Goal: Register for event/course: Sign up to attend an event or enroll in a course

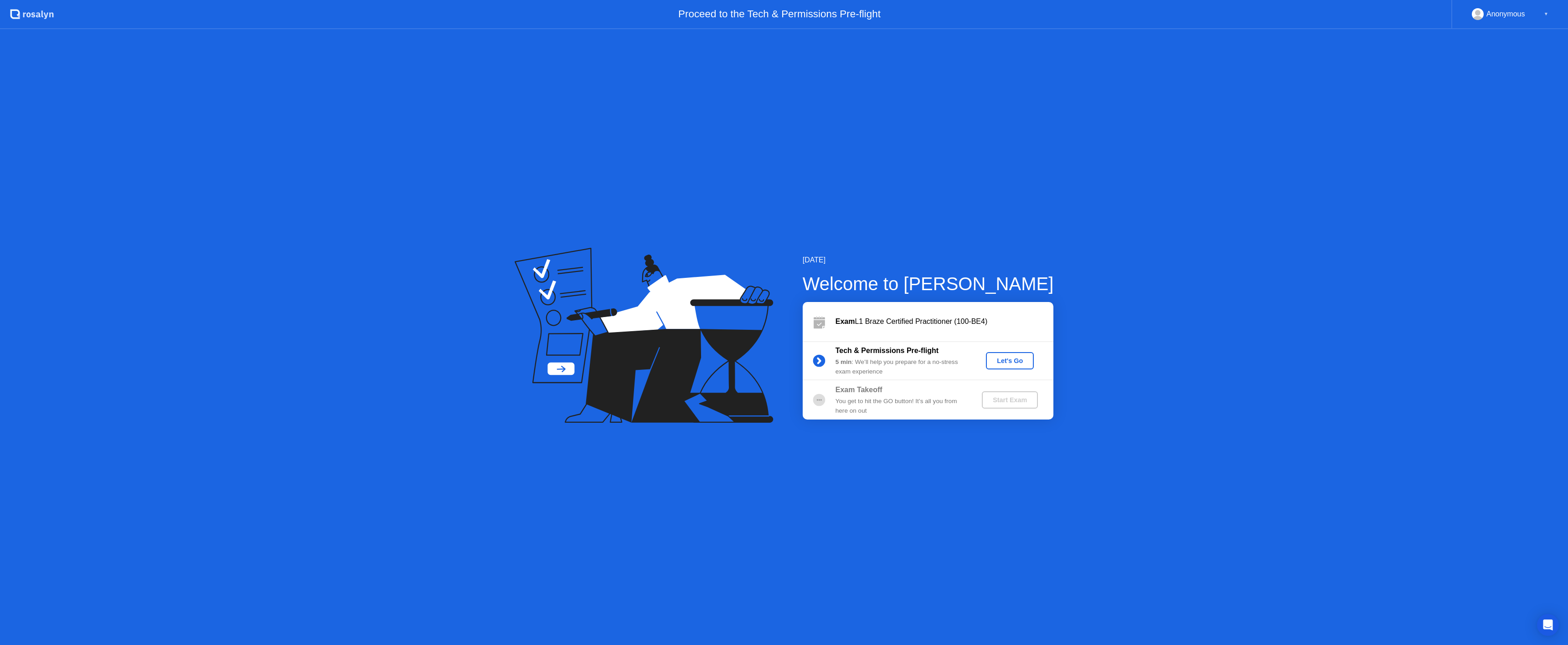
click at [1017, 360] on div "Let's Go" at bounding box center [1010, 361] width 41 height 7
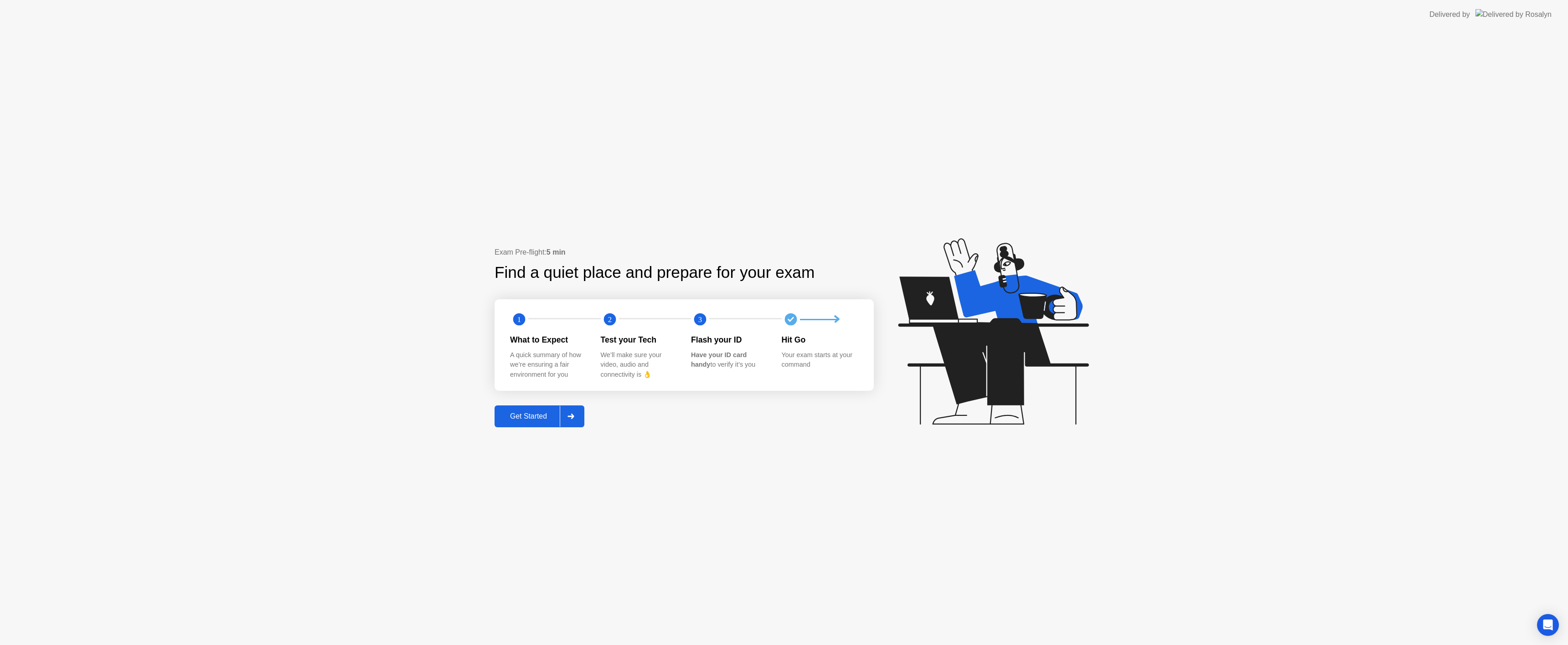
click at [541, 331] on div "1 2 3 What to Expect A quick summary of how we’re ensuring a fair environment f…" at bounding box center [684, 345] width 379 height 91
click at [575, 414] on icon at bounding box center [570, 416] width 7 height 5
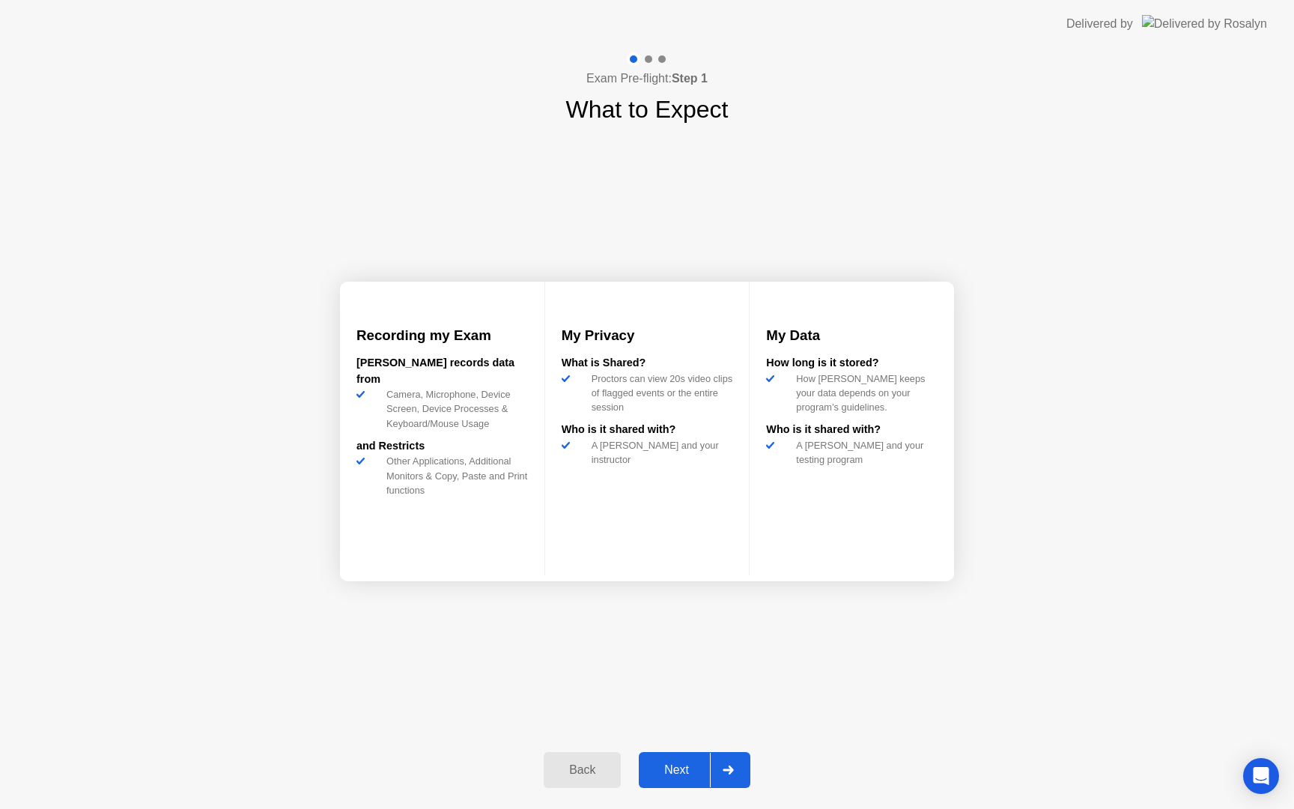
click at [694, 777] on div "Next" at bounding box center [676, 769] width 67 height 13
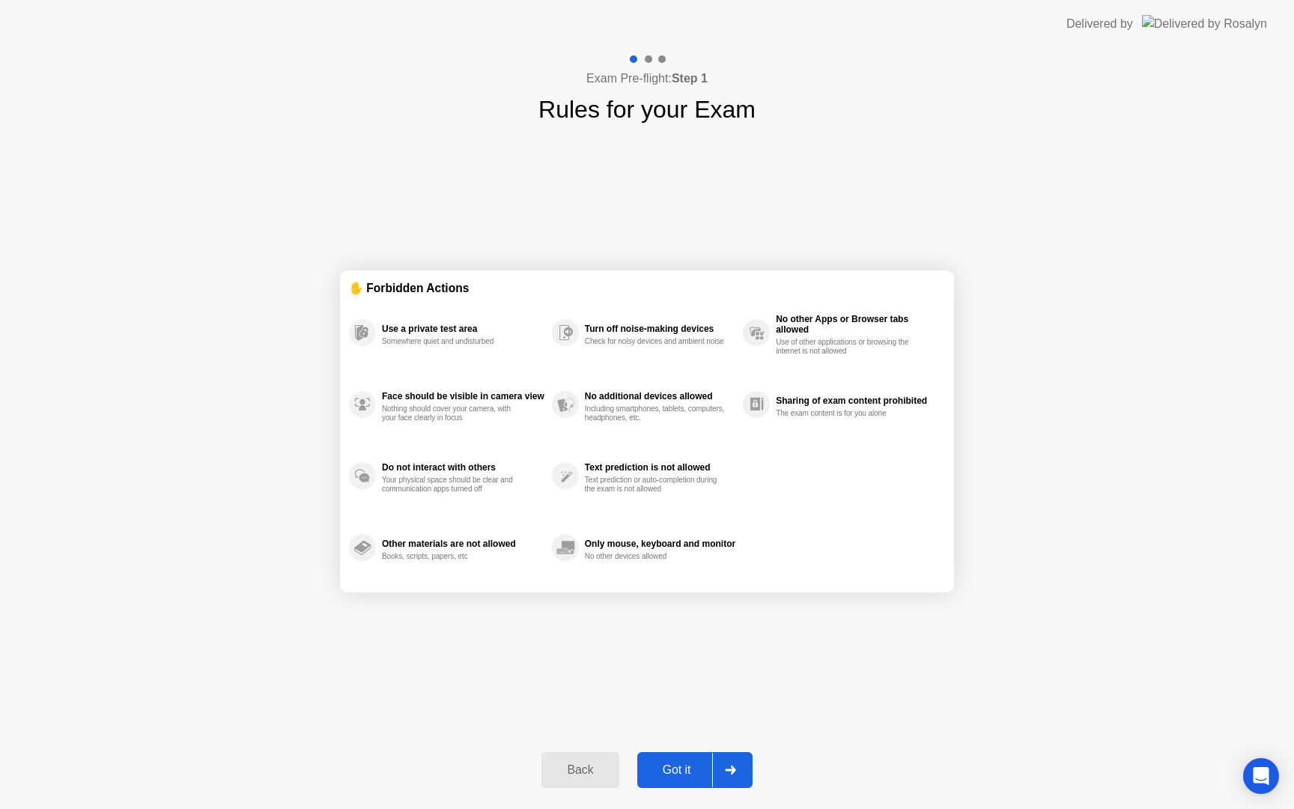
click at [663, 760] on button "Got it" at bounding box center [694, 770] width 115 height 36
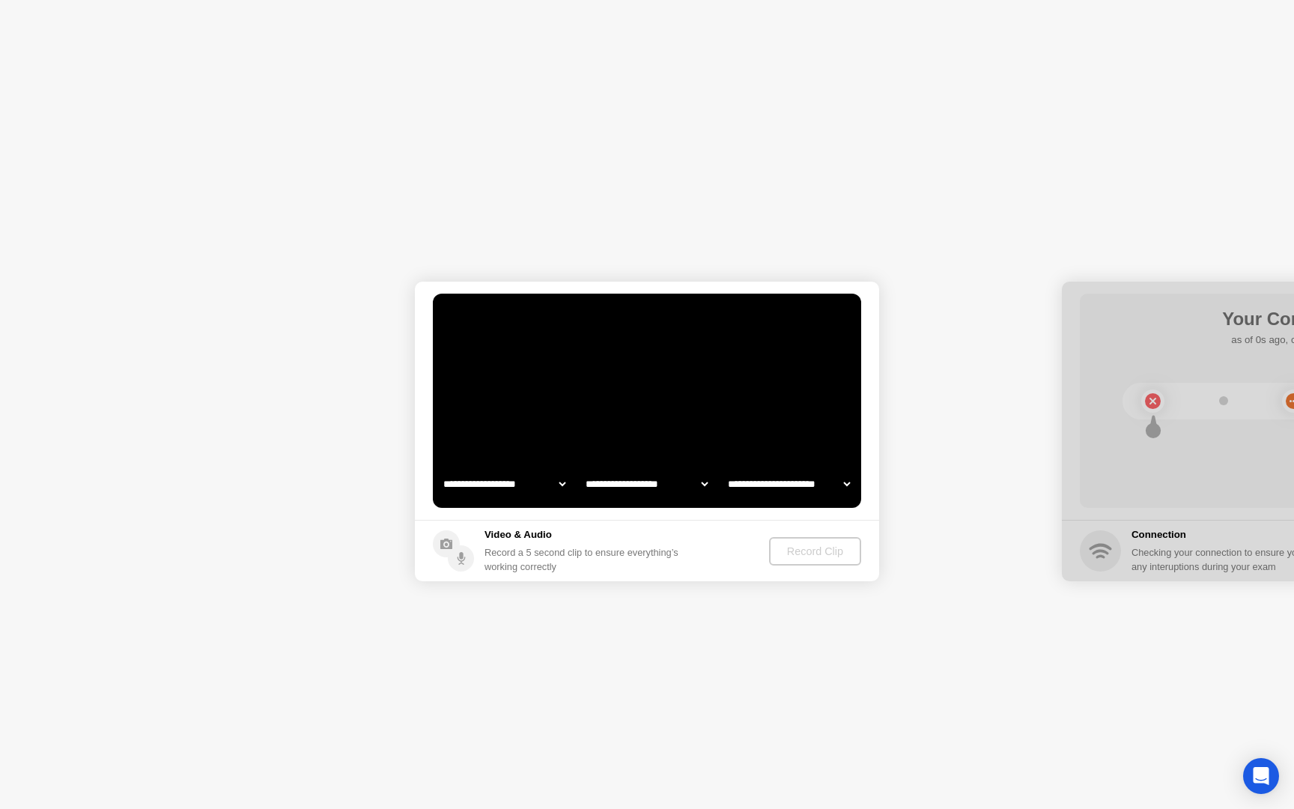
select select "**********"
select select "*******"
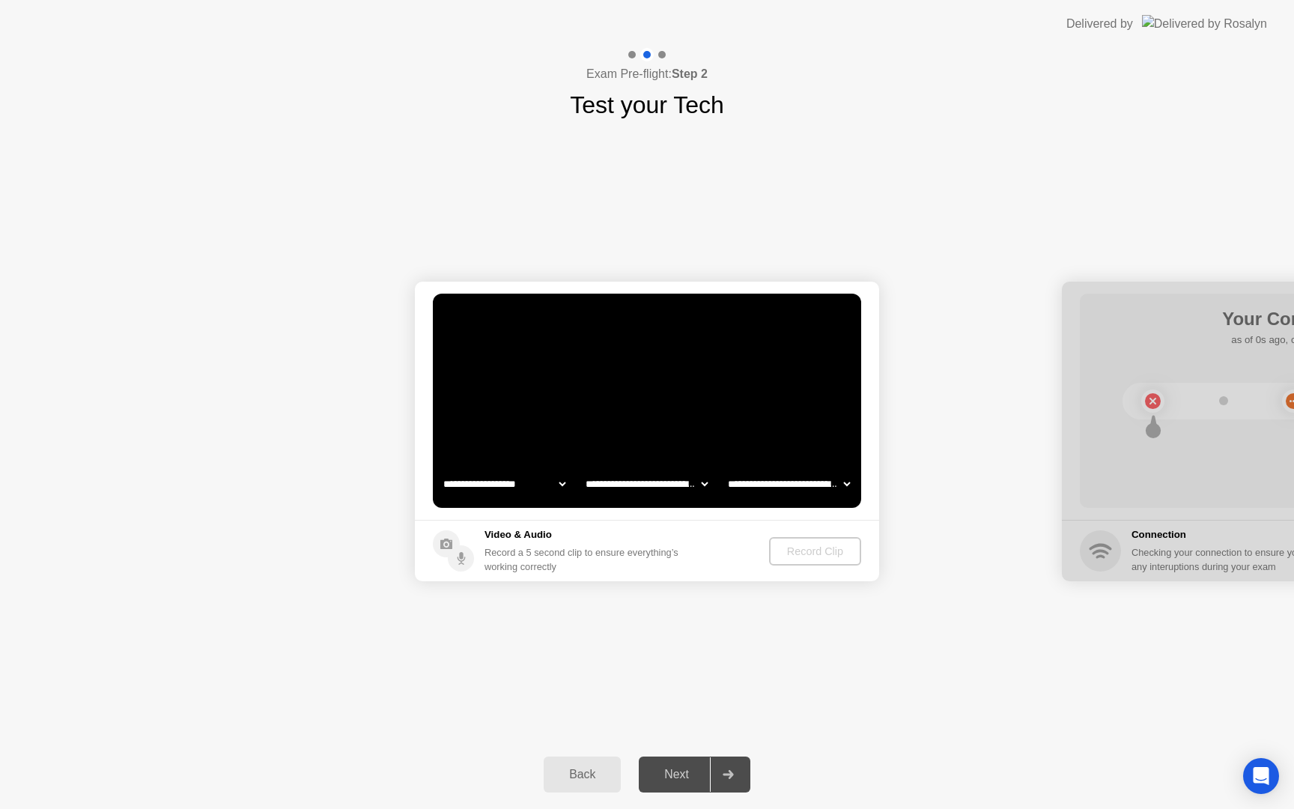
click at [555, 489] on select "**********" at bounding box center [504, 484] width 128 height 30
select select "**********"
click at [660, 487] on select "**********" at bounding box center [647, 484] width 128 height 30
click at [679, 776] on div "Next" at bounding box center [676, 774] width 67 height 13
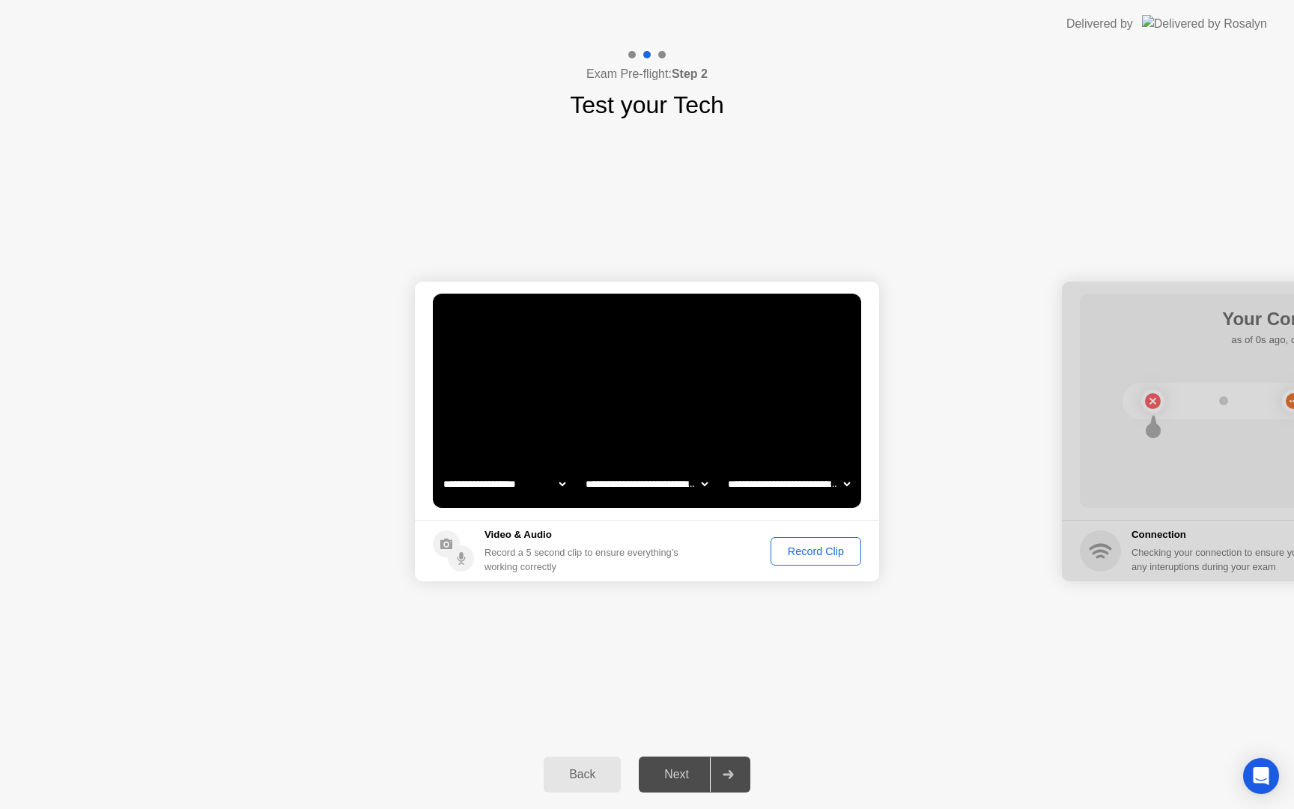
click at [694, 702] on div "**********" at bounding box center [647, 431] width 1294 height 617
click at [780, 564] on button "Record Clip" at bounding box center [816, 551] width 91 height 28
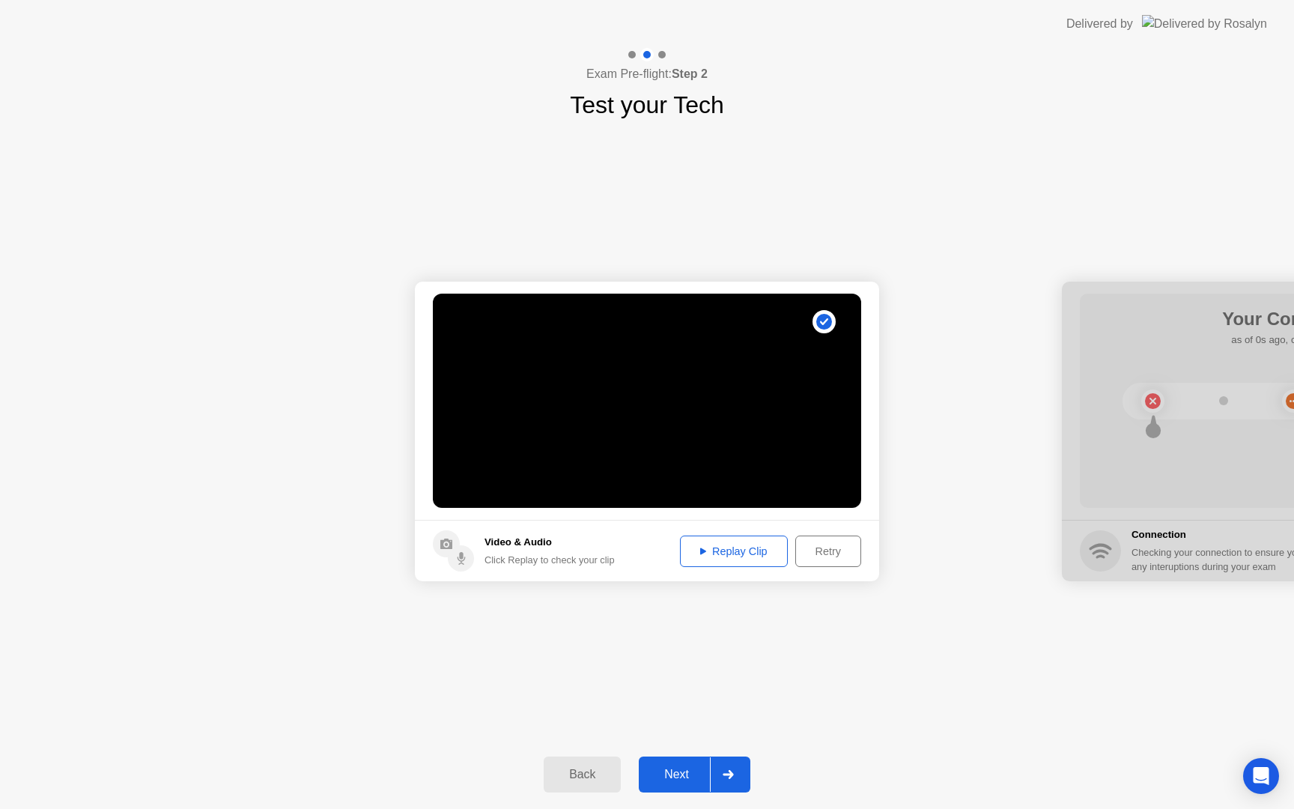
click at [744, 561] on button "Replay Clip" at bounding box center [734, 550] width 108 height 31
click at [679, 762] on button "Next" at bounding box center [695, 774] width 112 height 36
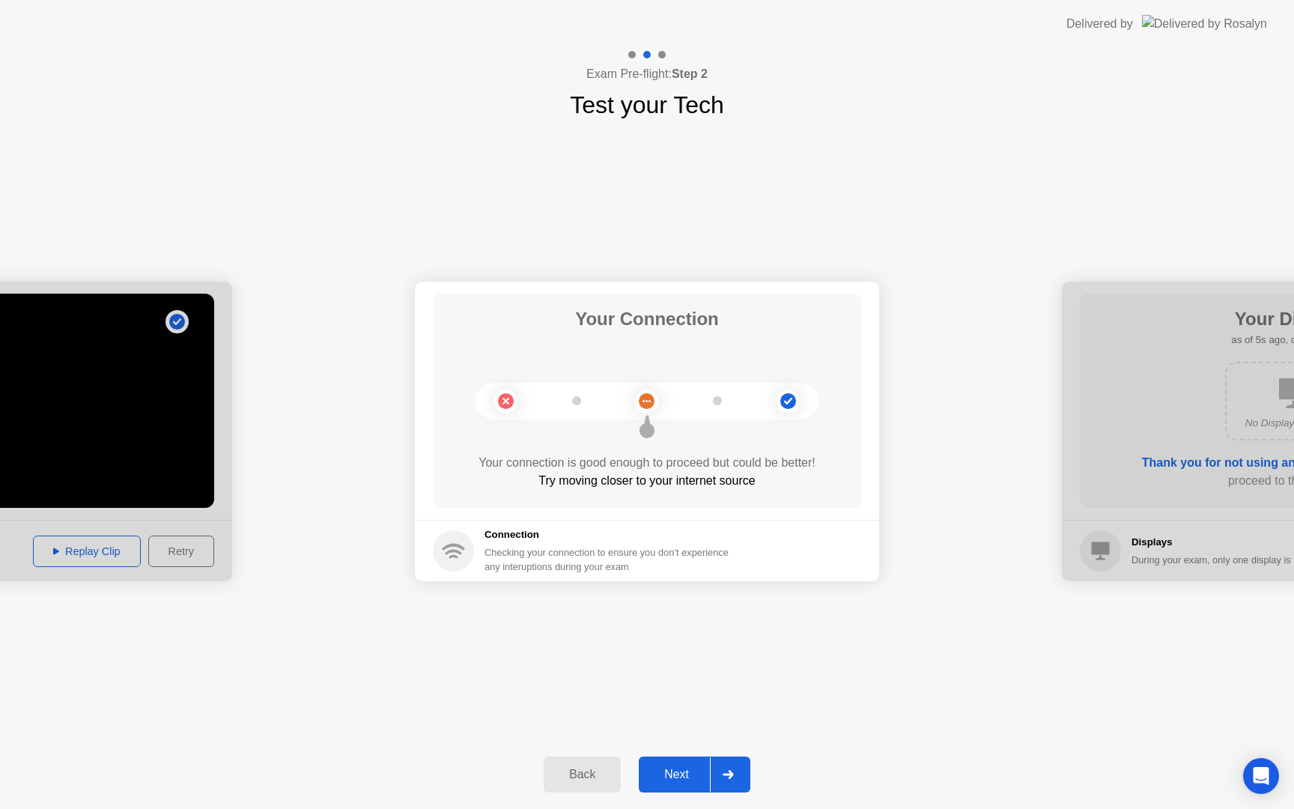
click at [682, 778] on div "Next" at bounding box center [676, 774] width 67 height 13
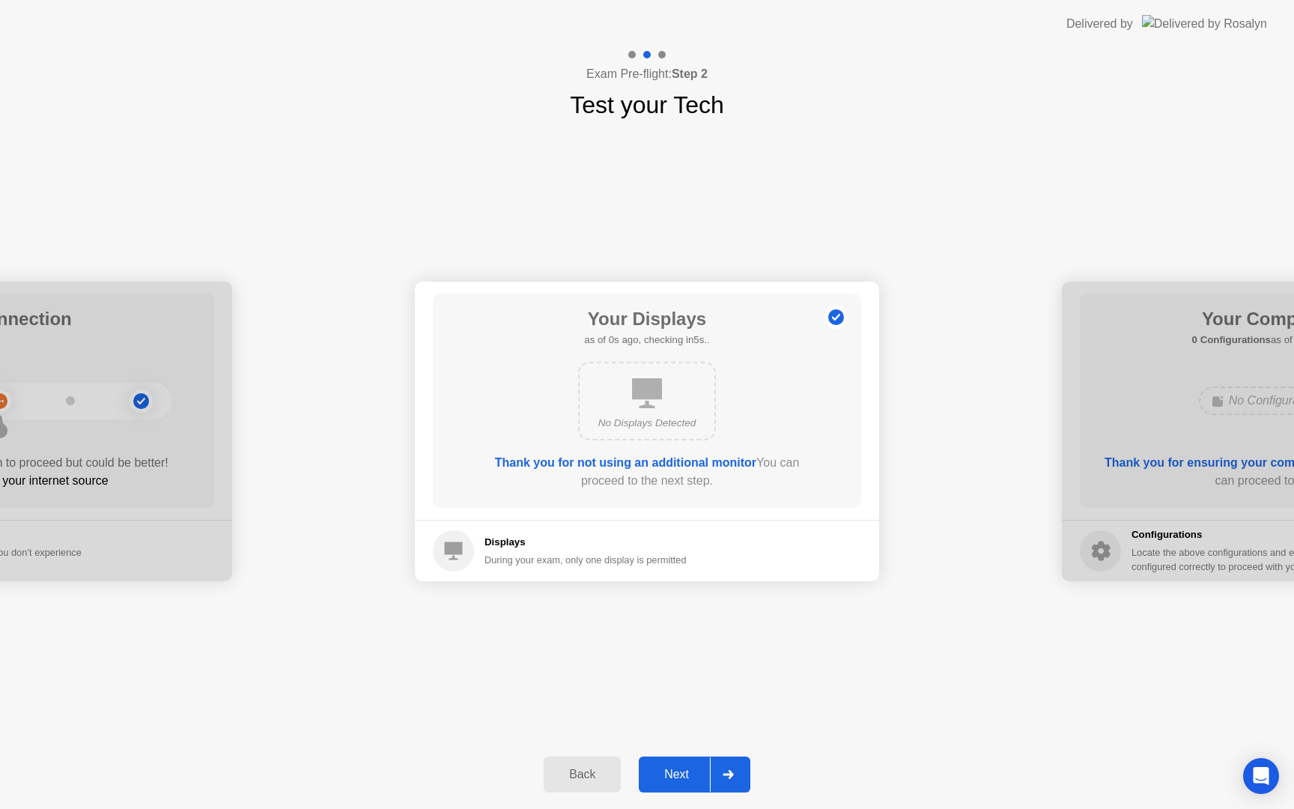
click at [672, 769] on div "Next" at bounding box center [676, 774] width 67 height 13
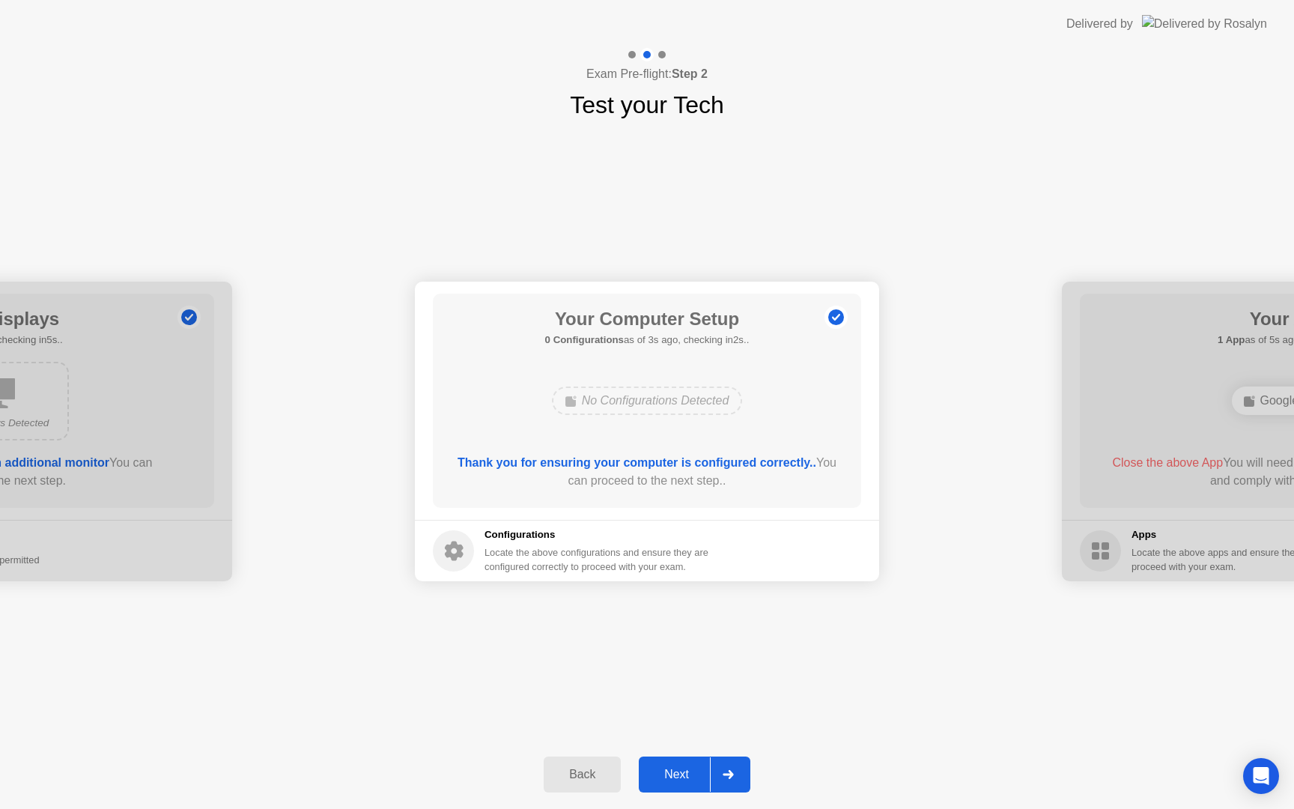
click at [672, 769] on div "Next" at bounding box center [676, 774] width 67 height 13
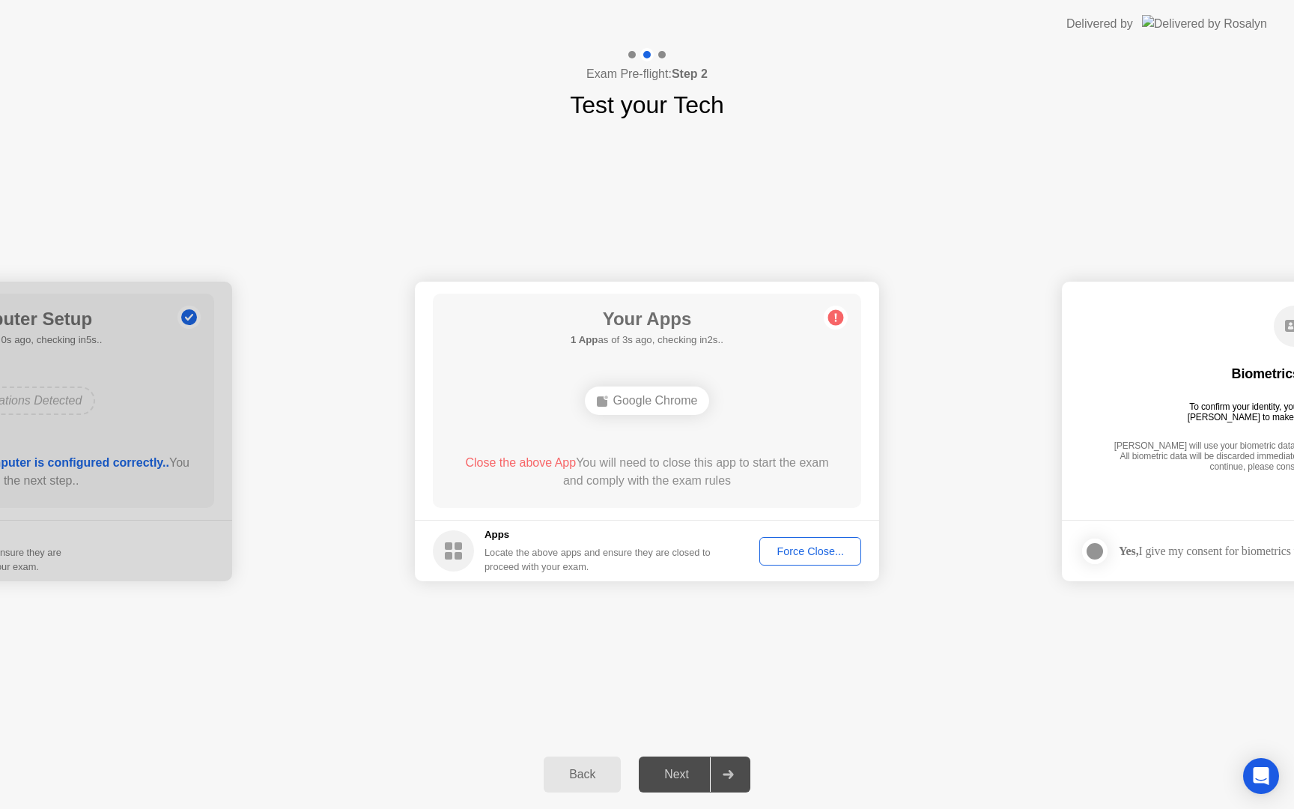
click at [672, 707] on div "**********" at bounding box center [647, 431] width 1294 height 617
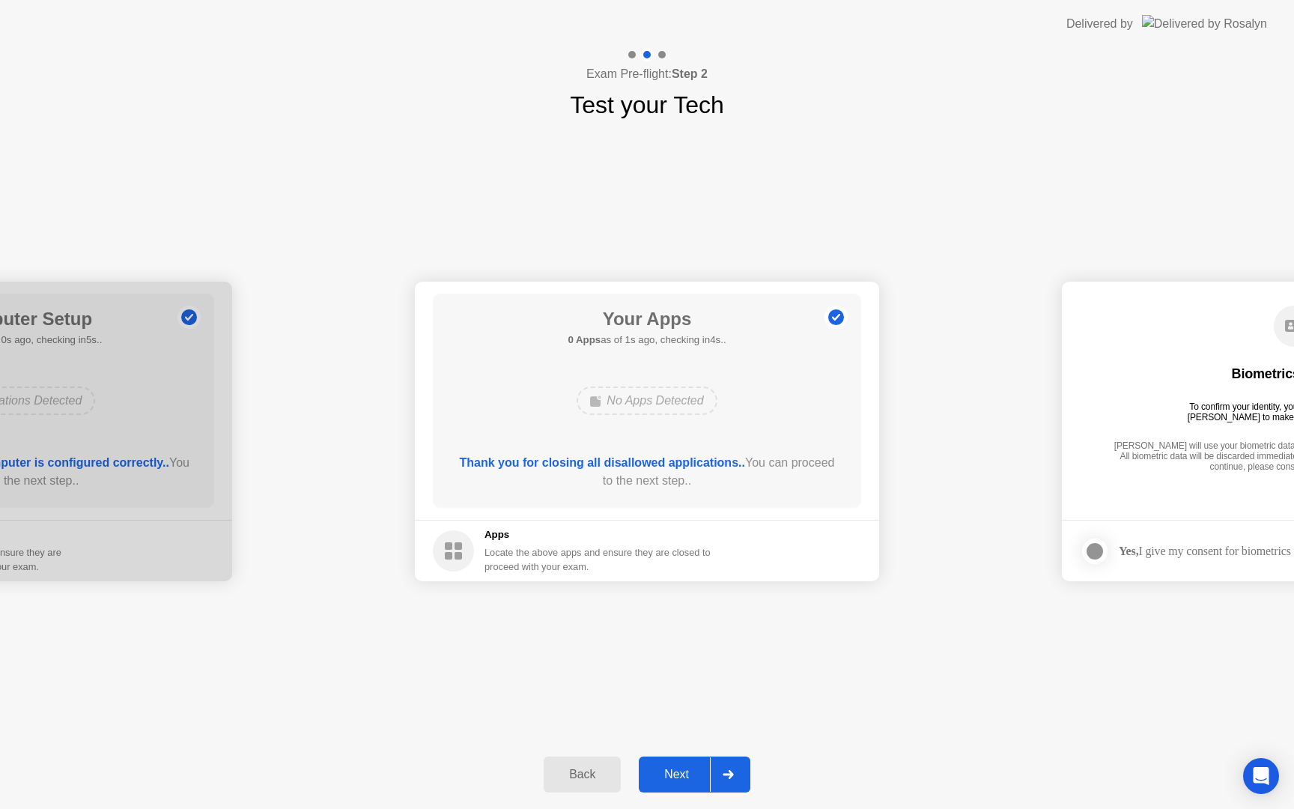
click at [683, 780] on div "Next" at bounding box center [676, 774] width 67 height 13
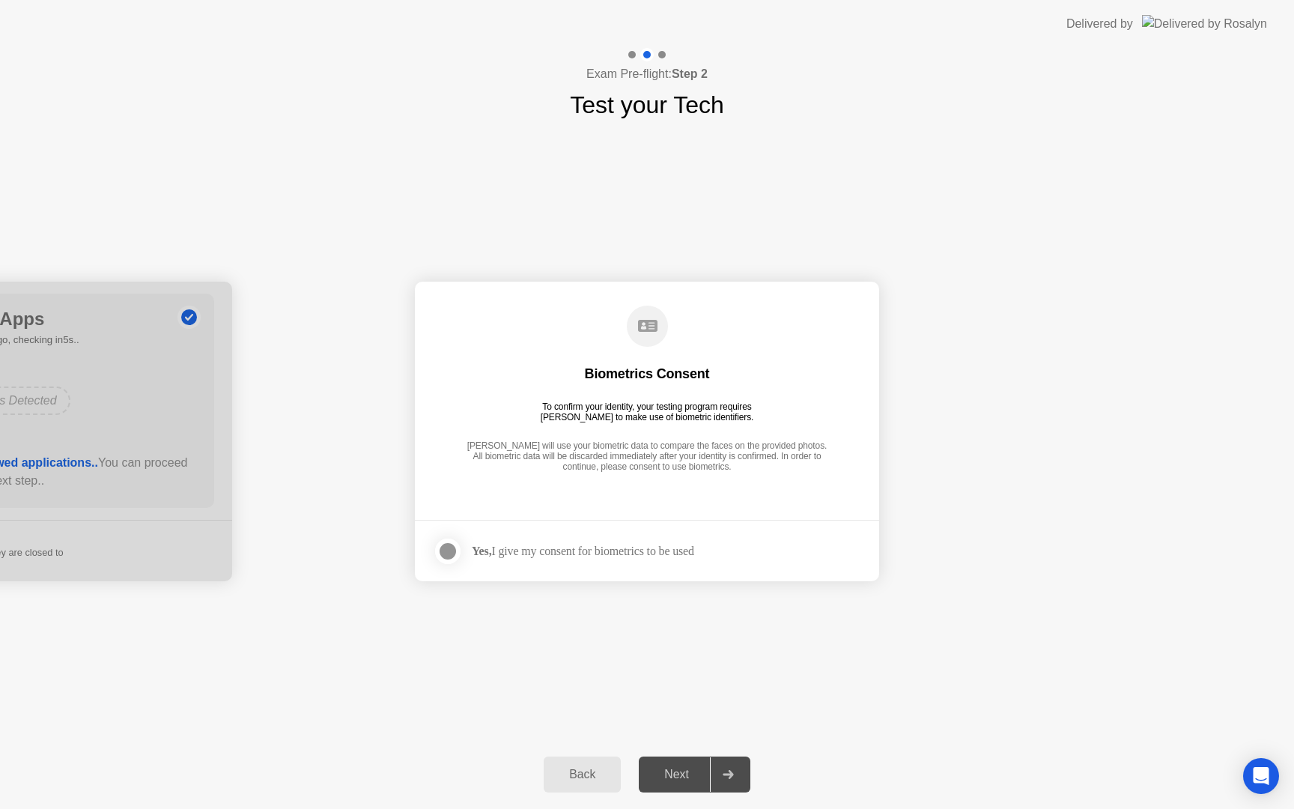
click at [649, 557] on div "Yes, I give my consent for biometrics to be used" at bounding box center [563, 551] width 261 height 30
click at [450, 557] on div at bounding box center [448, 551] width 18 height 18
click at [681, 764] on button "Next" at bounding box center [695, 774] width 112 height 36
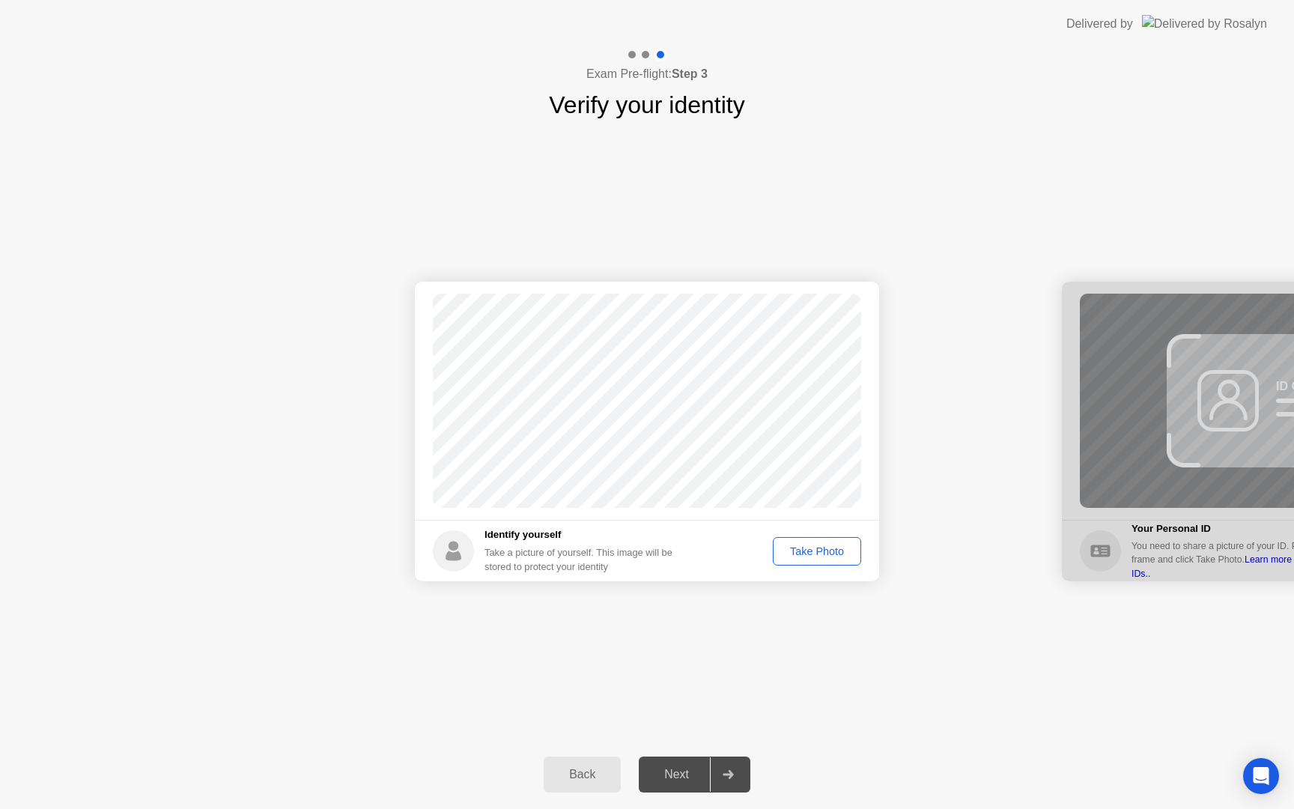
click at [831, 557] on div "Take Photo" at bounding box center [817, 551] width 78 height 12
click at [836, 551] on div "Retake" at bounding box center [827, 551] width 58 height 12
click at [836, 551] on div "Take Photo" at bounding box center [817, 551] width 78 height 12
click at [666, 768] on div "Next" at bounding box center [676, 774] width 67 height 13
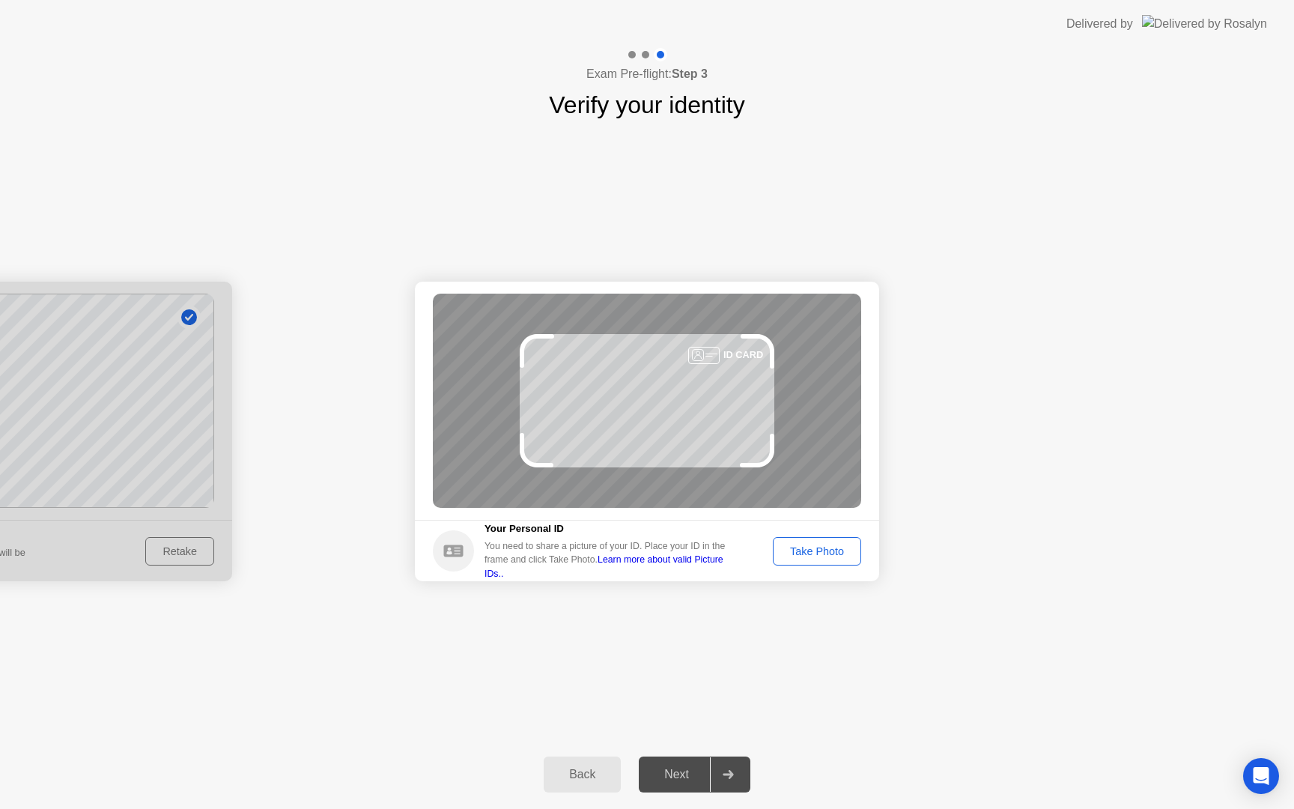
click at [809, 551] on div "Take Photo" at bounding box center [817, 551] width 78 height 12
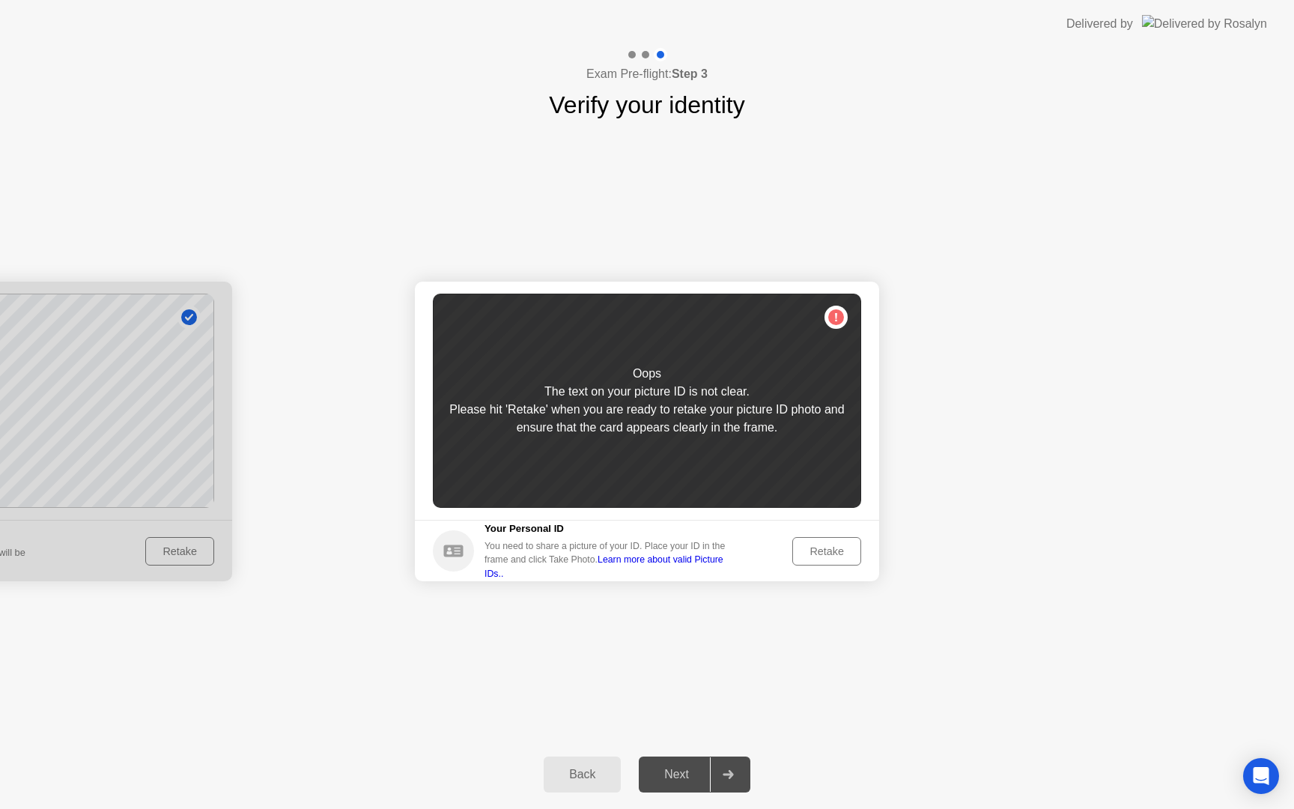
click at [809, 551] on div "Retake" at bounding box center [827, 551] width 58 height 12
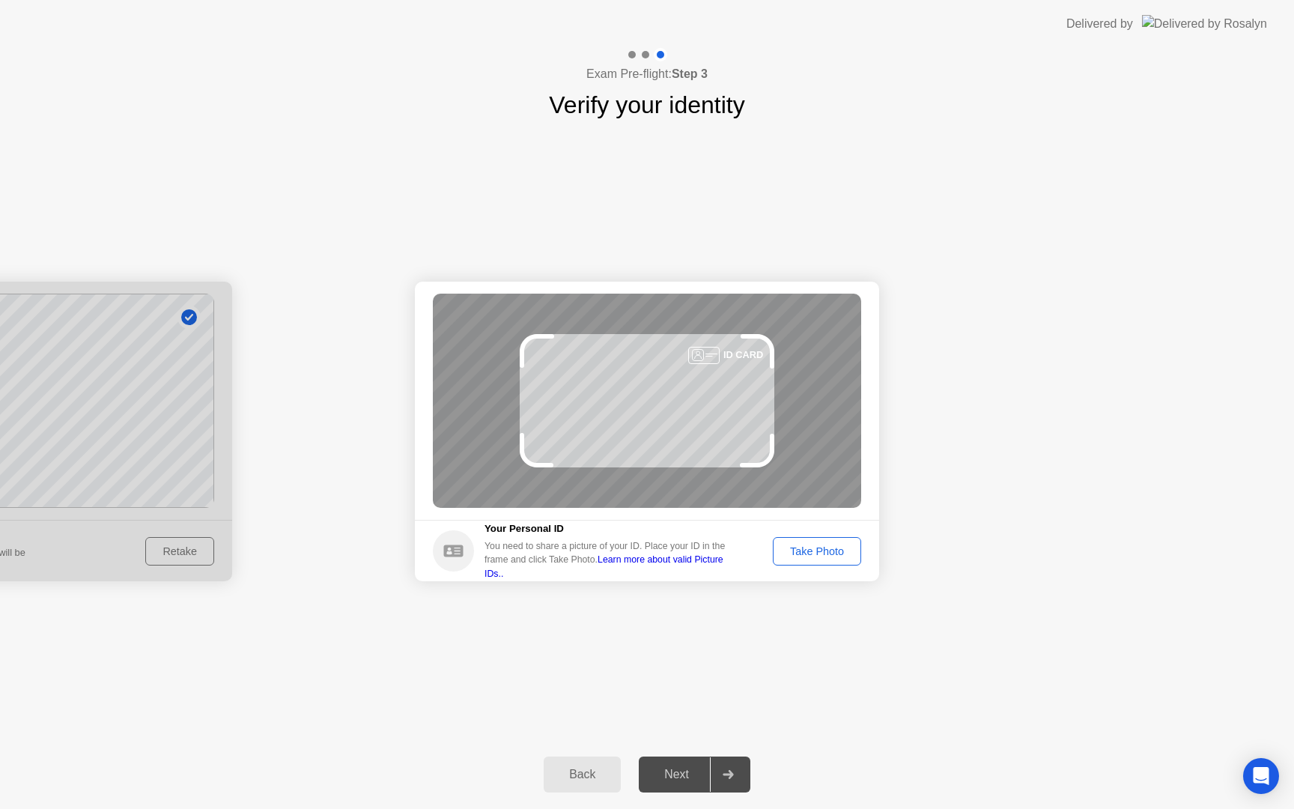
click at [809, 550] on div "Take Photo" at bounding box center [817, 551] width 78 height 12
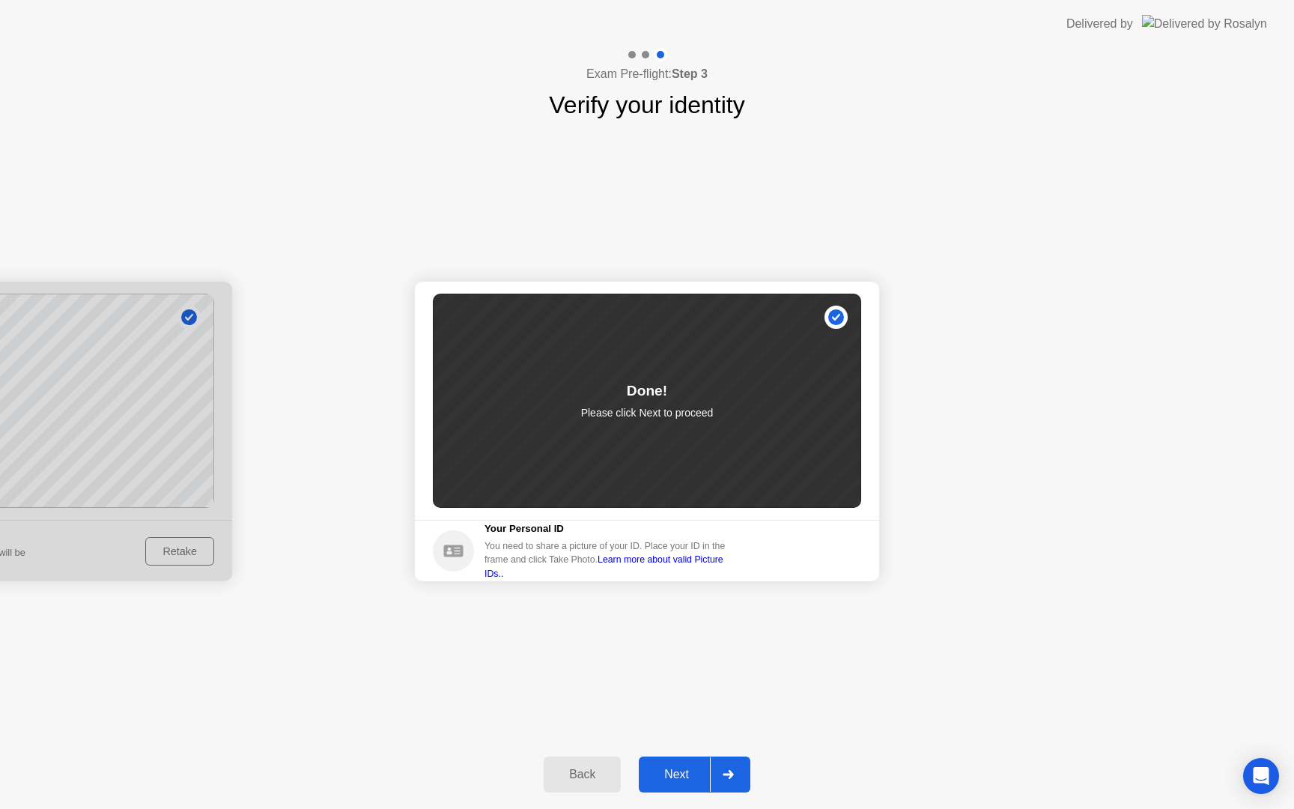
click at [672, 768] on div "Next" at bounding box center [676, 774] width 67 height 13
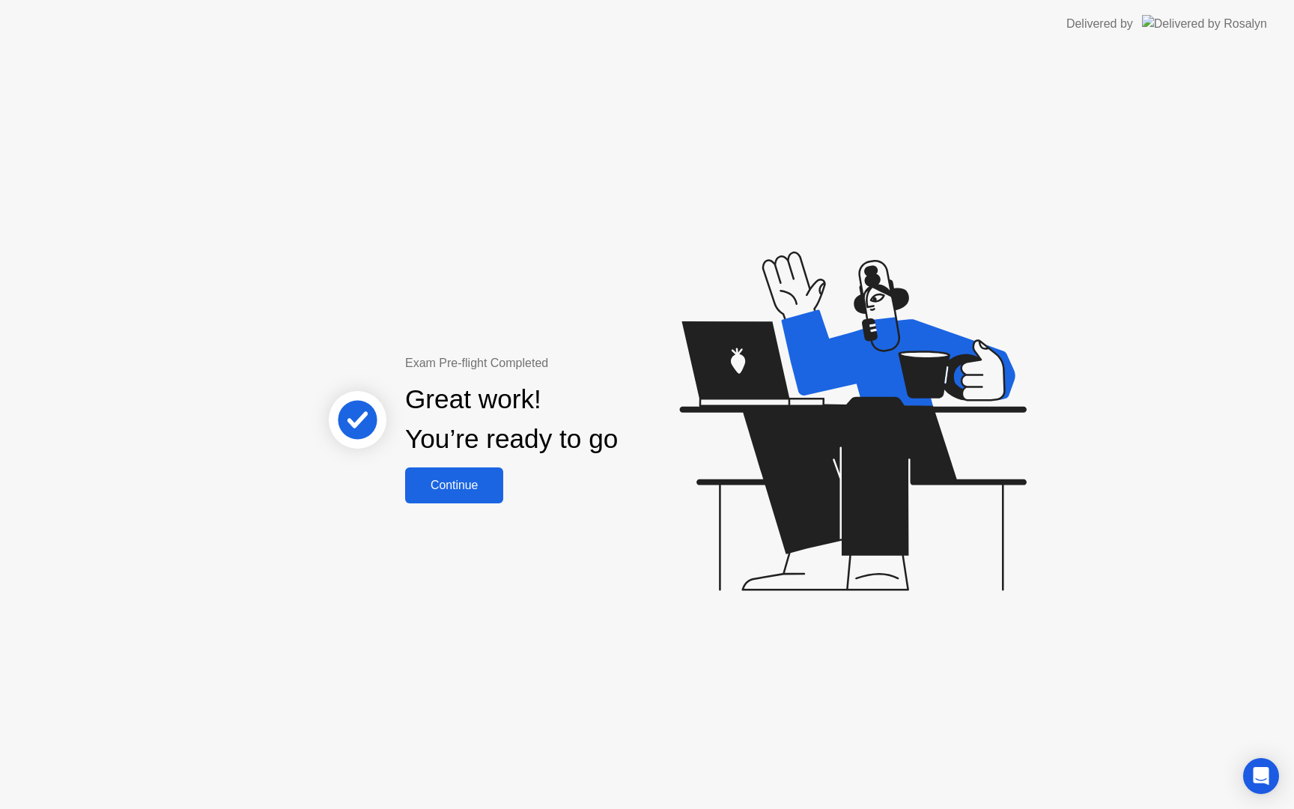
click at [462, 482] on div "Continue" at bounding box center [454, 485] width 89 height 13
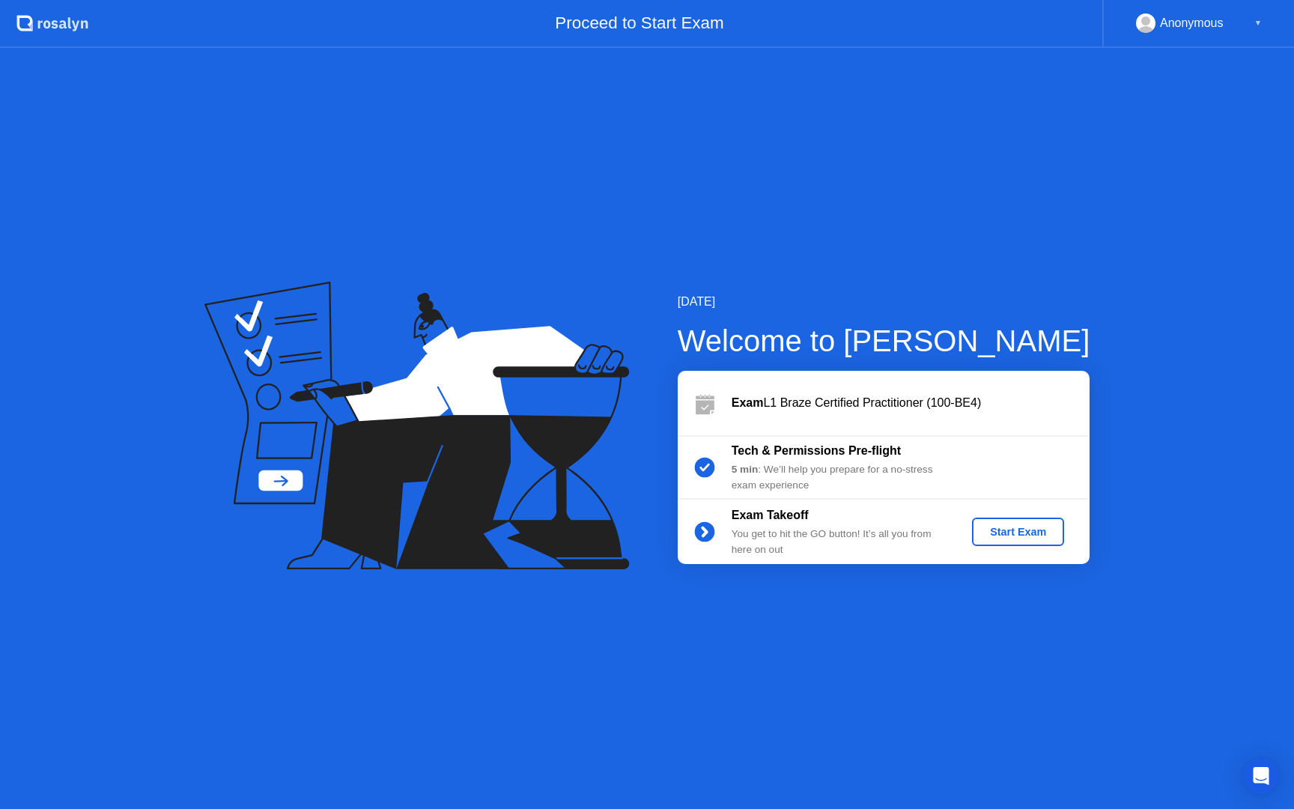
click at [1005, 527] on div "Start Exam" at bounding box center [1018, 532] width 80 height 12
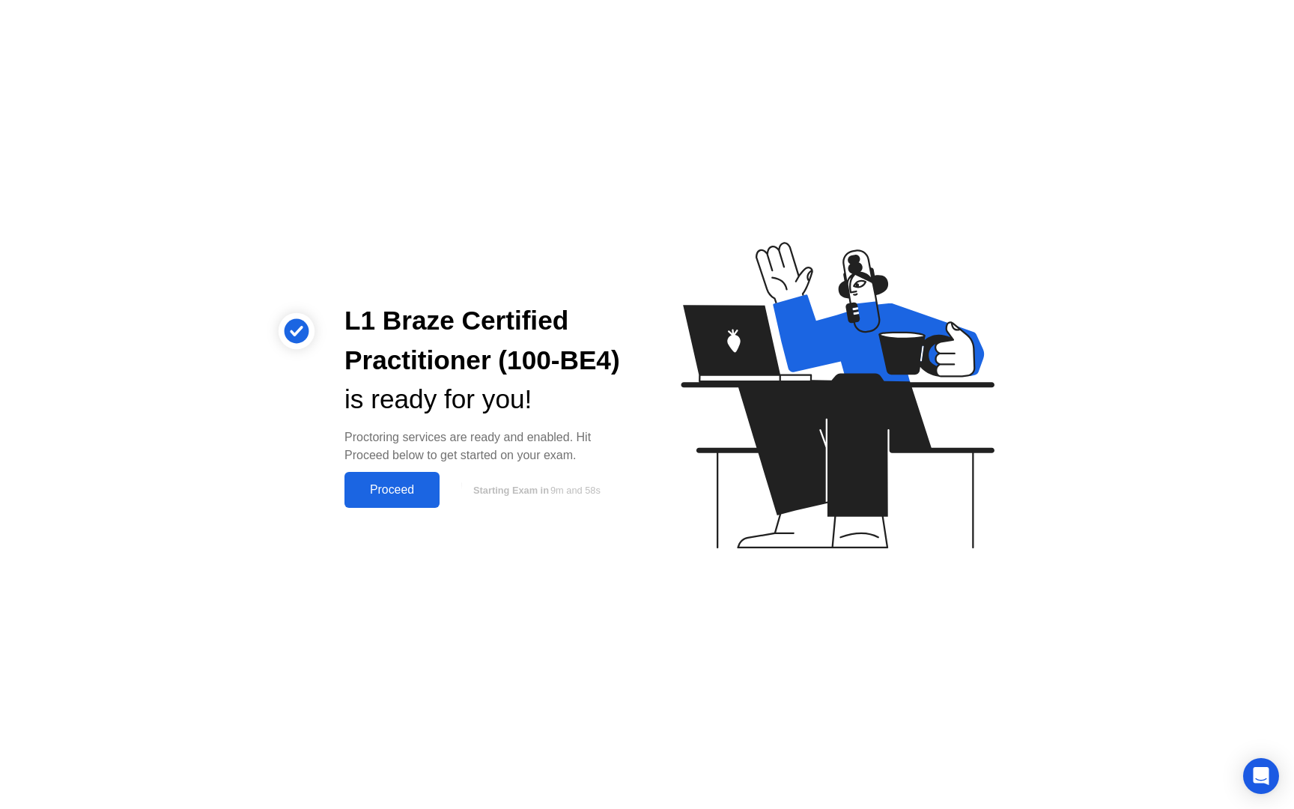
click at [401, 495] on div "Proceed" at bounding box center [392, 489] width 86 height 13
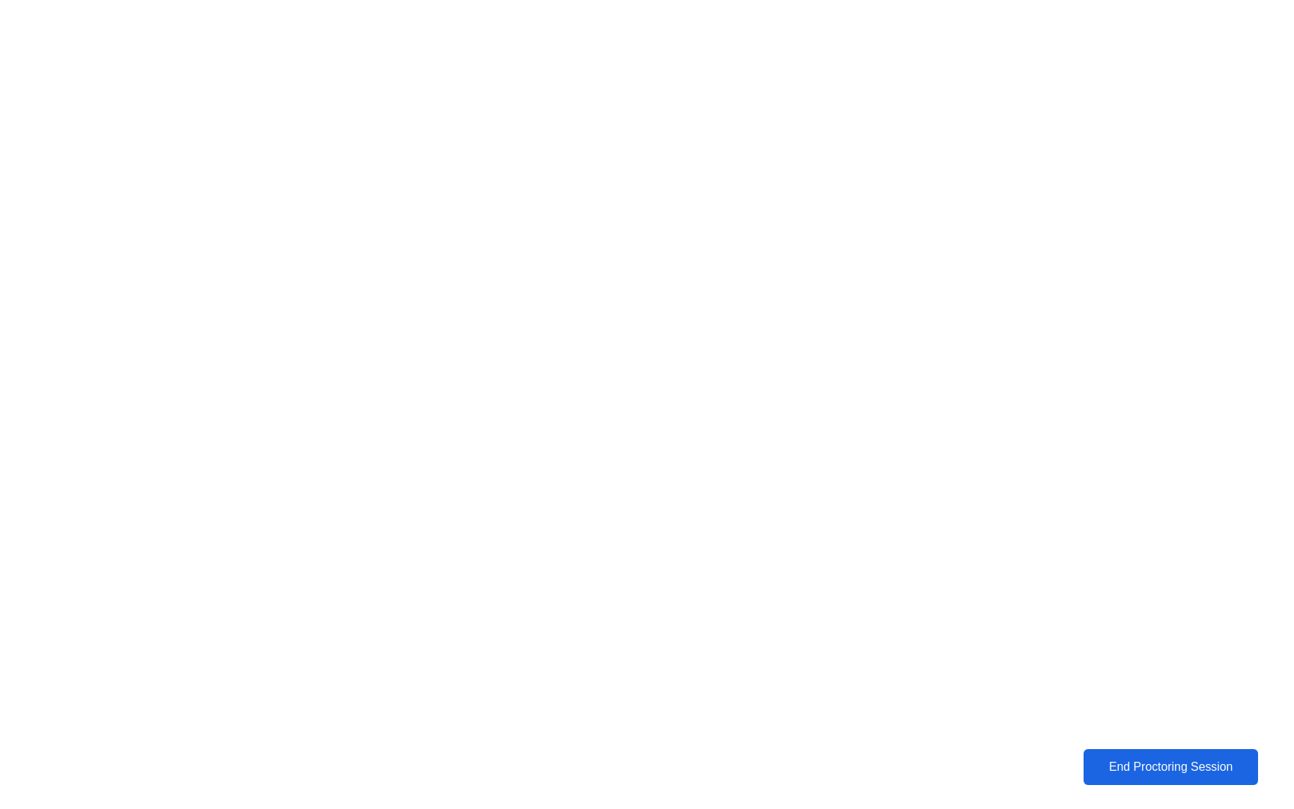
click at [1113, 768] on div "End Proctoring Session" at bounding box center [1170, 766] width 165 height 13
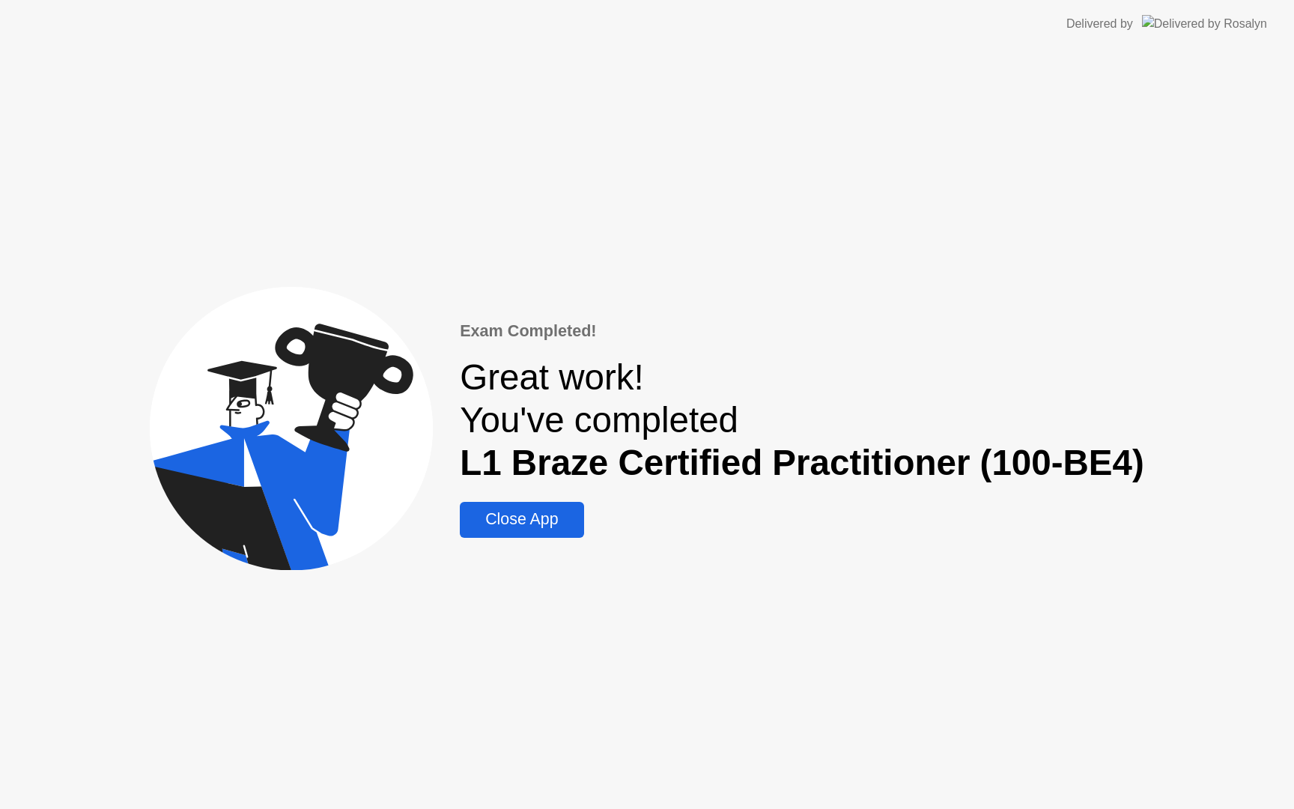
click at [556, 523] on div "Close App" at bounding box center [521, 519] width 115 height 19
